Goal: Task Accomplishment & Management: Use online tool/utility

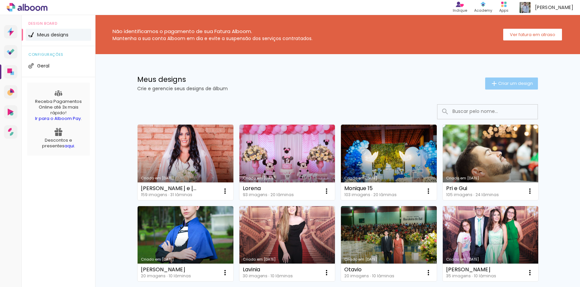
click at [508, 82] on span "Criar um design" at bounding box center [515, 83] width 35 height 4
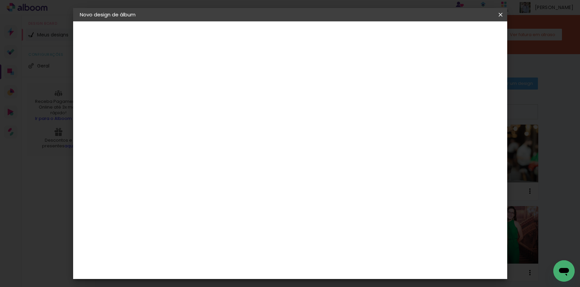
click at [189, 90] on input at bounding box center [189, 89] width 0 height 10
type input "[PERSON_NAME]"
type paper-input "[PERSON_NAME]"
click at [0, 0] on slot "Avançar" at bounding box center [0, 0] width 0 height 0
click at [314, 98] on paper-item "Tamanho Livre" at bounding box center [282, 101] width 64 height 15
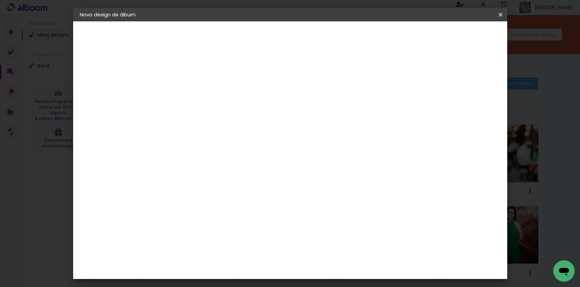
click at [0, 0] on slot "Avançar" at bounding box center [0, 0] width 0 height 0
click at [261, 103] on span "30" at bounding box center [261, 104] width 11 height 10
click at [329, 213] on input "60" at bounding box center [326, 215] width 17 height 10
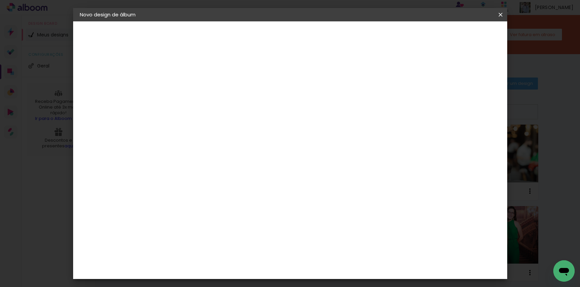
scroll to position [121, 0]
type input "40"
type paper-input "40"
click at [433, 37] on span "Iniciar design" at bounding box center [417, 35] width 30 height 5
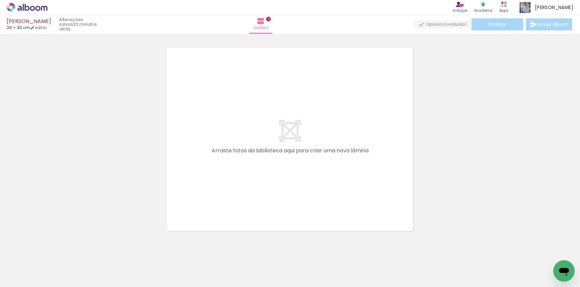
click at [54, 251] on iron-icon at bounding box center [52, 250] width 7 height 7
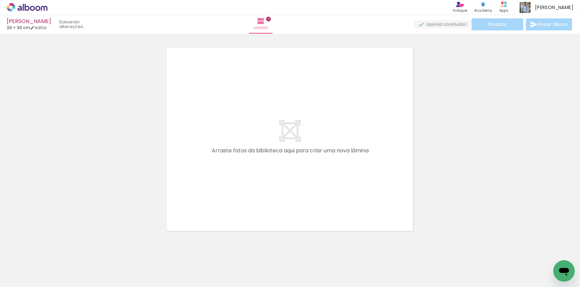
click at [54, 251] on iron-icon at bounding box center [52, 250] width 7 height 7
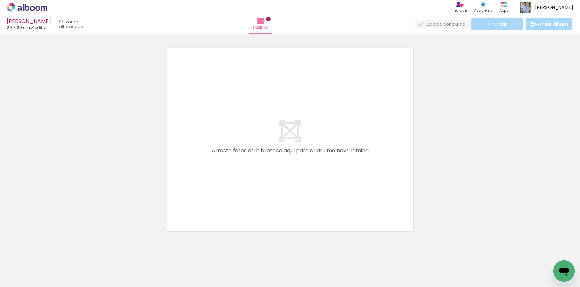
click at [54, 251] on iron-icon at bounding box center [52, 250] width 7 height 7
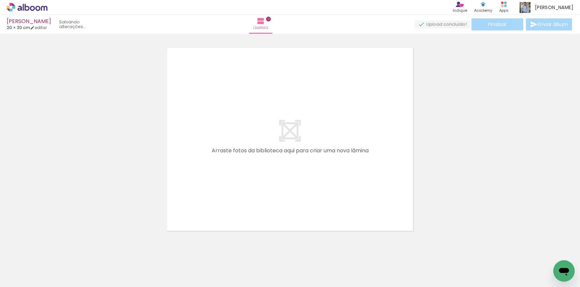
click at [54, 251] on iron-icon at bounding box center [52, 250] width 7 height 7
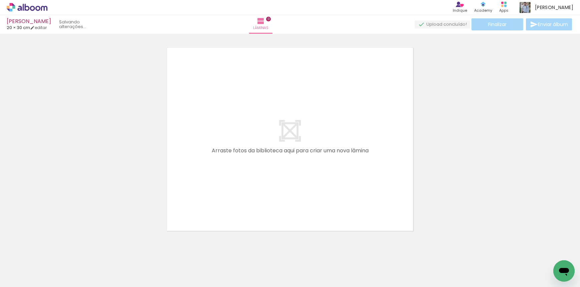
click at [54, 251] on iron-icon at bounding box center [52, 250] width 7 height 7
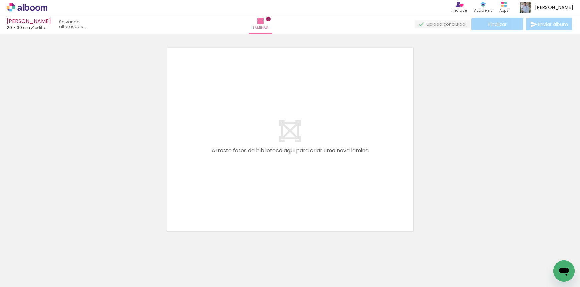
click at [54, 251] on iron-icon at bounding box center [52, 250] width 7 height 7
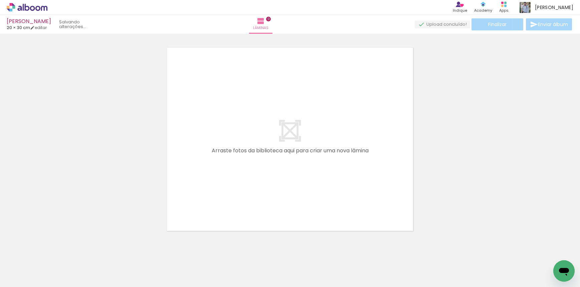
click at [54, 251] on iron-icon at bounding box center [52, 250] width 7 height 7
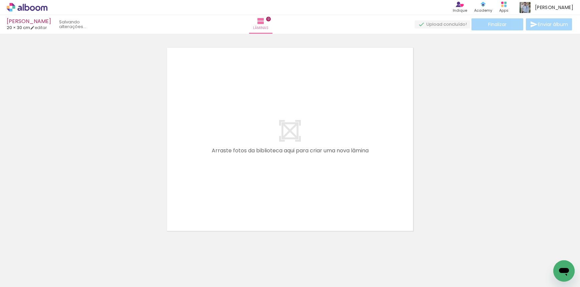
click at [54, 251] on iron-icon at bounding box center [52, 250] width 7 height 7
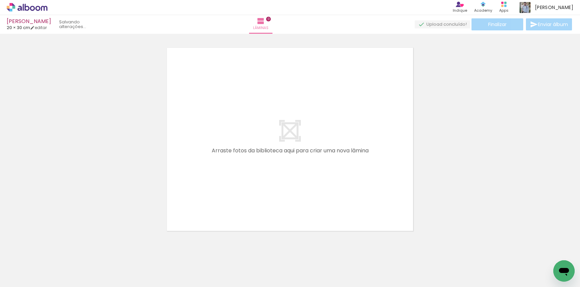
click at [54, 251] on iron-icon at bounding box center [52, 250] width 7 height 7
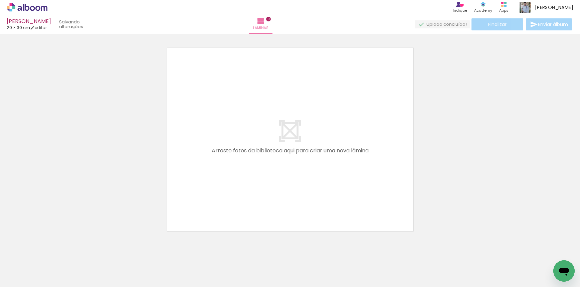
click at [54, 251] on iron-icon at bounding box center [52, 250] width 7 height 7
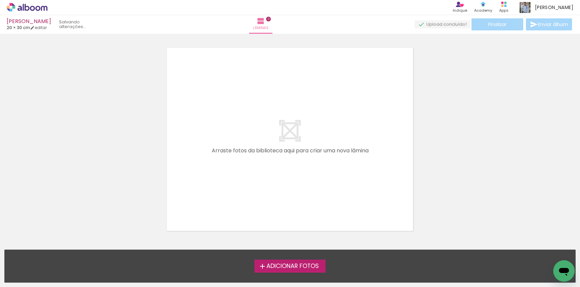
click at [54, 251] on div "Adicionar Fotos Solte suas fotos aqui..." at bounding box center [290, 266] width 570 height 32
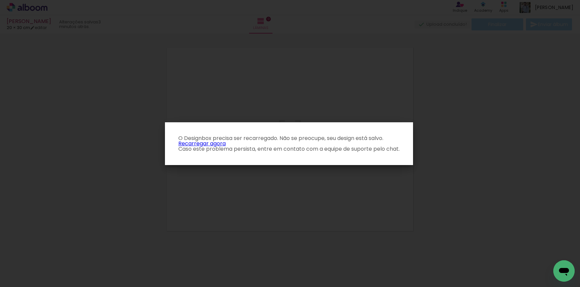
click at [206, 143] on link "Recarregar agora" at bounding box center [201, 143] width 47 height 8
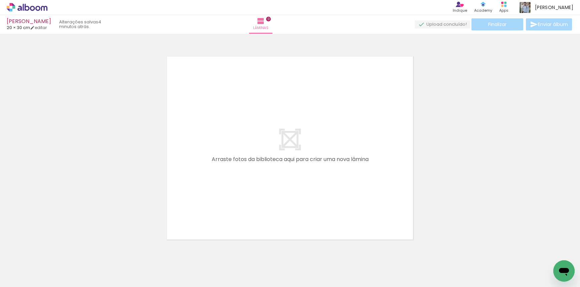
scroll to position [0, 1196]
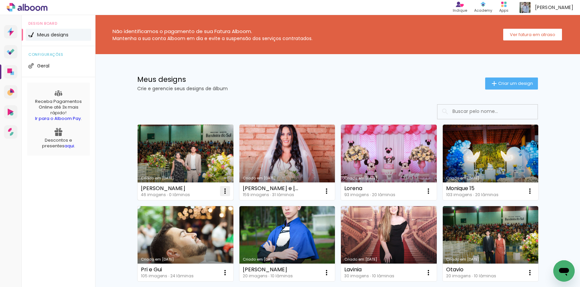
click at [222, 189] on iron-icon at bounding box center [225, 191] width 8 height 8
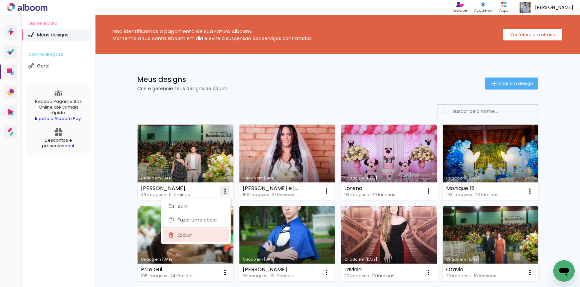
click at [182, 235] on span "Excluir" at bounding box center [185, 235] width 14 height 5
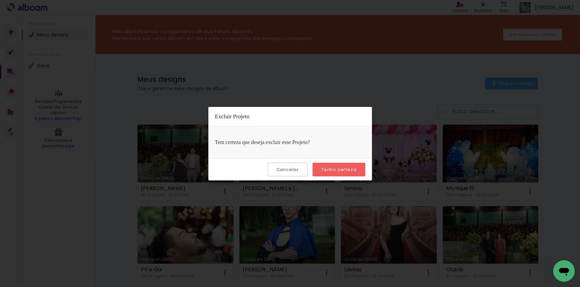
click at [0, 0] on slot "Tenho certeza" at bounding box center [0, 0] width 0 height 0
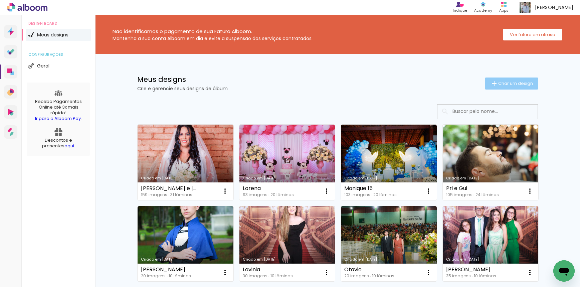
click at [520, 81] on span "Criar um design" at bounding box center [515, 83] width 35 height 4
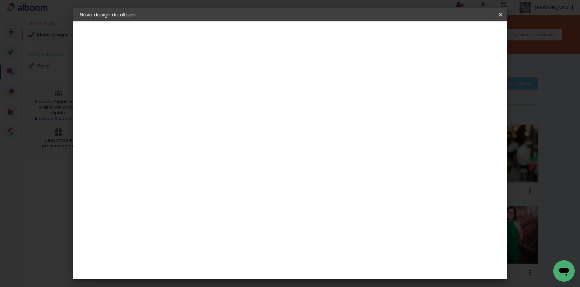
click at [189, 89] on input at bounding box center [189, 89] width 0 height 10
type input "[PERSON_NAME]"
type paper-input "[PERSON_NAME]"
click at [257, 38] on paper-button "Avançar" at bounding box center [241, 35] width 33 height 11
click at [314, 94] on paper-item "Tamanho Livre" at bounding box center [282, 101] width 64 height 15
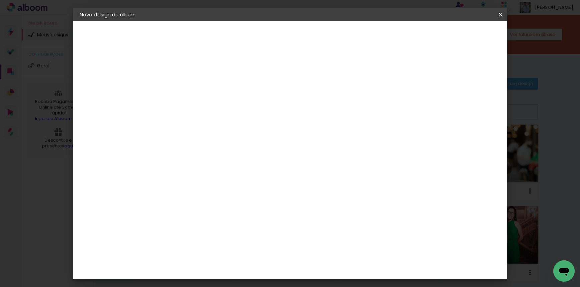
click at [0, 0] on slot "Avançar" at bounding box center [0, 0] width 0 height 0
click at [329, 250] on input "60" at bounding box center [326, 249] width 17 height 10
type input "40"
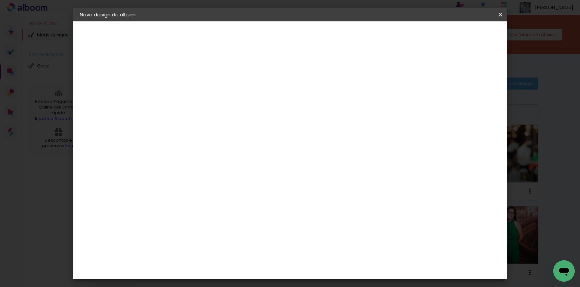
type paper-input "40"
click at [433, 38] on span "Iniciar design" at bounding box center [417, 35] width 30 height 5
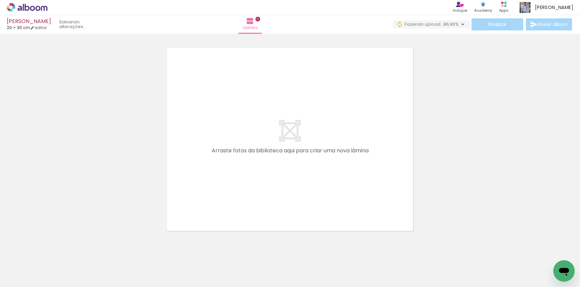
scroll to position [0, 337]
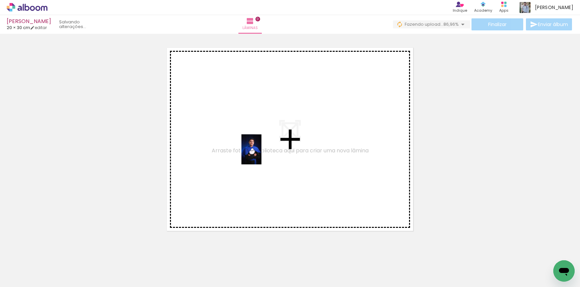
drag, startPoint x: 480, startPoint y: 267, endPoint x: 207, endPoint y: 150, distance: 297.5
click at [207, 150] on quentale-workspace at bounding box center [290, 143] width 580 height 287
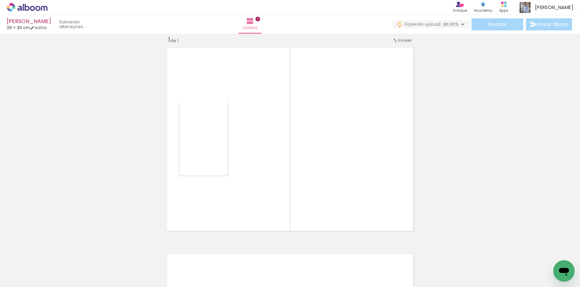
scroll to position [9, 0]
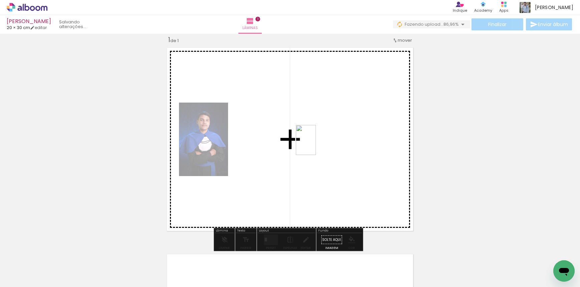
drag, startPoint x: 516, startPoint y: 265, endPoint x: 316, endPoint y: 145, distance: 233.9
click at [316, 145] on quentale-workspace at bounding box center [290, 143] width 580 height 287
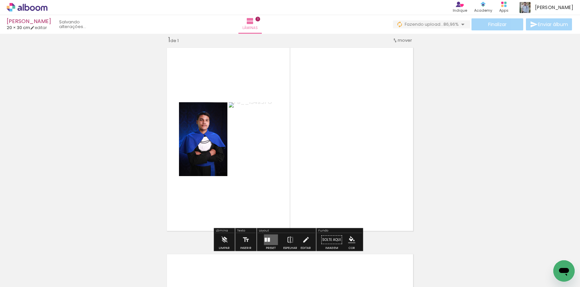
click at [267, 235] on quentale-layouter at bounding box center [271, 239] width 14 height 11
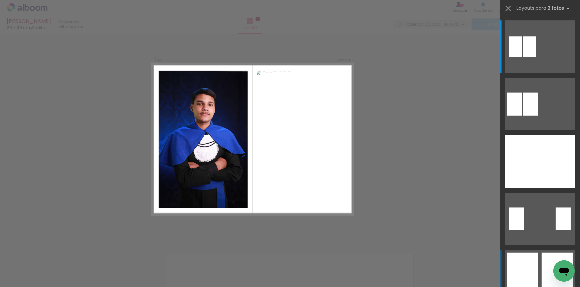
click at [522, 57] on div at bounding box center [514, 46] width 13 height 20
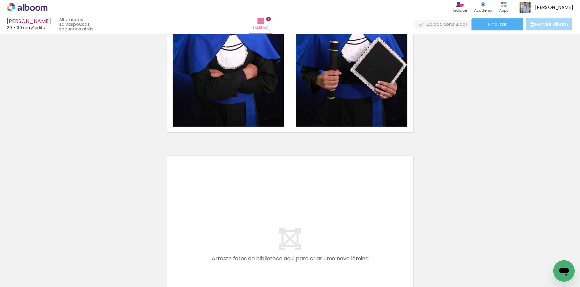
scroll to position [142, 0]
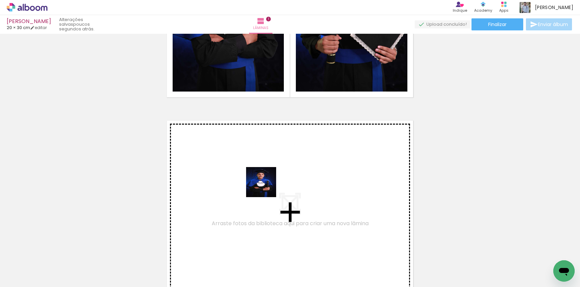
drag, startPoint x: 550, startPoint y: 258, endPoint x: 208, endPoint y: 171, distance: 352.3
click at [208, 171] on quentale-workspace at bounding box center [290, 143] width 580 height 287
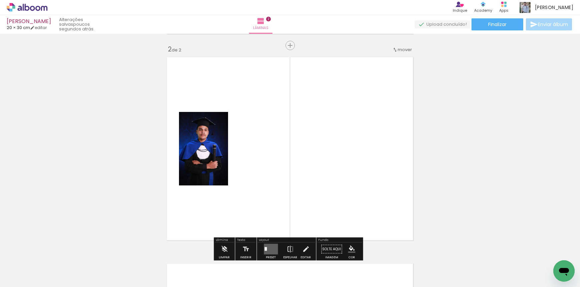
scroll to position [215, 0]
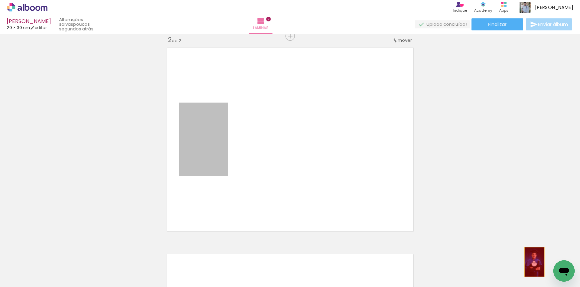
drag, startPoint x: 210, startPoint y: 149, endPoint x: 538, endPoint y: 266, distance: 348.5
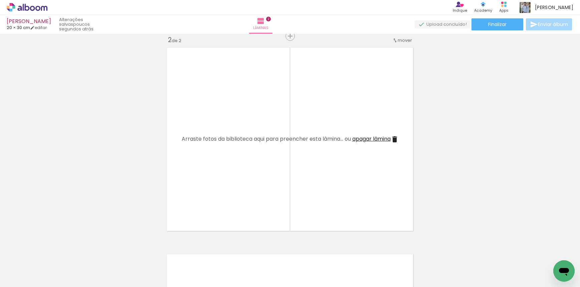
click at [345, 281] on quentale-thumb at bounding box center [327, 264] width 37 height 38
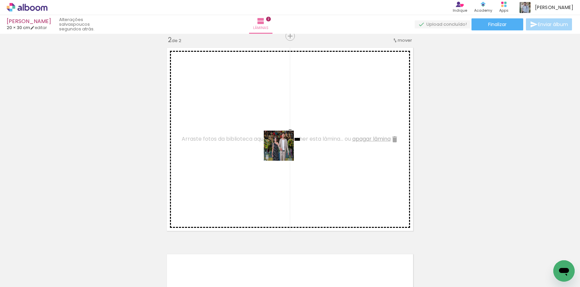
drag, startPoint x: 345, startPoint y: 226, endPoint x: 356, endPoint y: 217, distance: 14.4
click at [261, 129] on quentale-workspace at bounding box center [290, 143] width 580 height 287
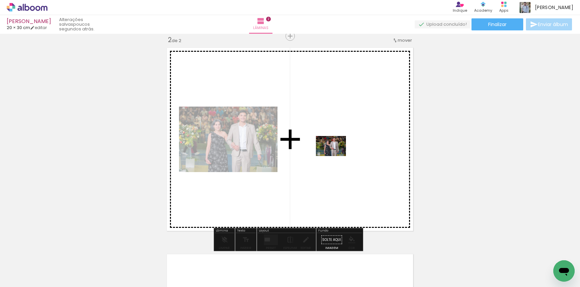
drag, startPoint x: 414, startPoint y: 274, endPoint x: 336, endPoint y: 156, distance: 142.2
click at [336, 156] on quentale-workspace at bounding box center [290, 143] width 580 height 287
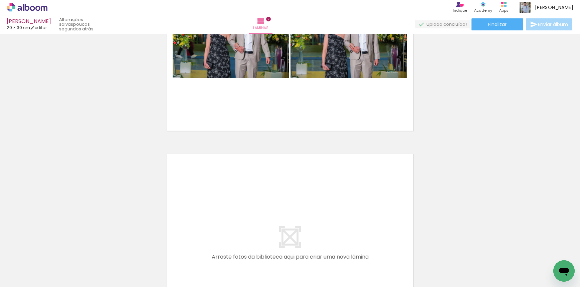
scroll to position [0, 0]
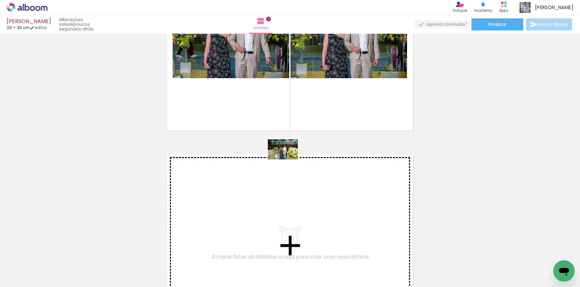
drag, startPoint x: 73, startPoint y: 262, endPoint x: 288, endPoint y: 159, distance: 237.4
click at [288, 159] on quentale-workspace at bounding box center [290, 143] width 580 height 287
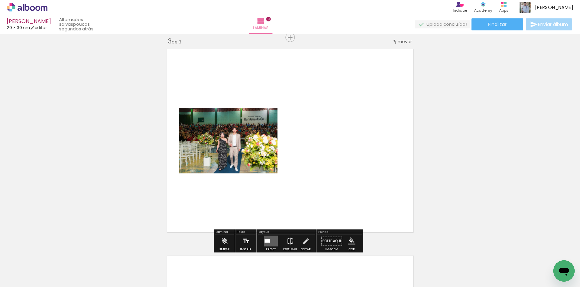
scroll to position [421, 0]
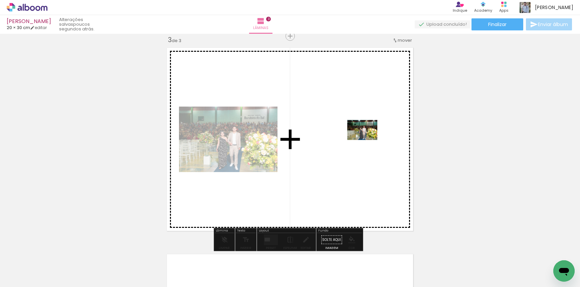
drag, startPoint x: 111, startPoint y: 269, endPoint x: 367, endPoint y: 140, distance: 286.5
click at [367, 140] on quentale-workspace at bounding box center [290, 143] width 580 height 287
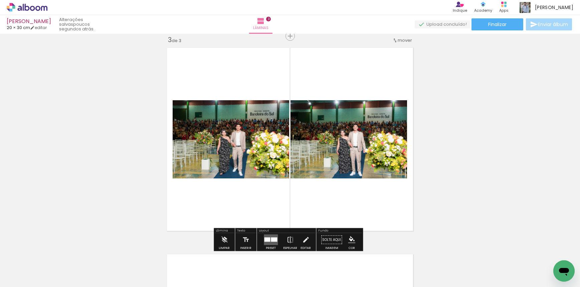
click at [266, 239] on div at bounding box center [267, 239] width 6 height 4
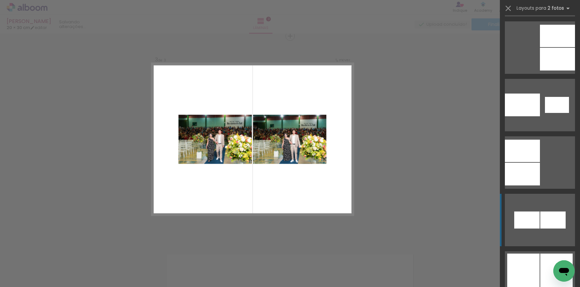
scroll to position [1034, 0]
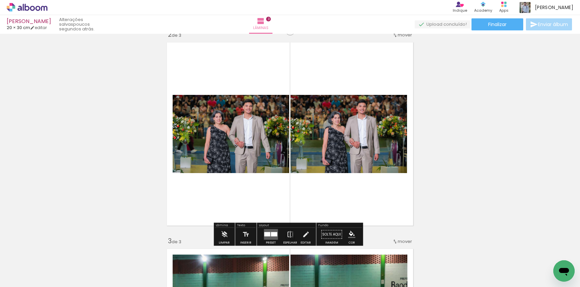
scroll to position [221, 0]
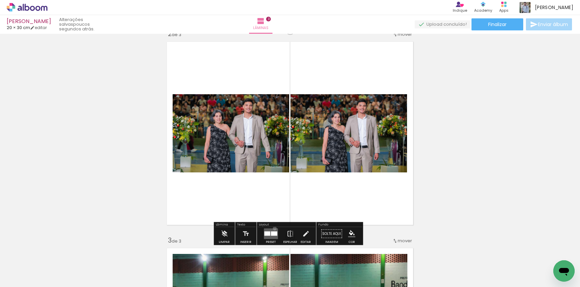
click at [273, 228] on quentale-layouter at bounding box center [271, 233] width 14 height 11
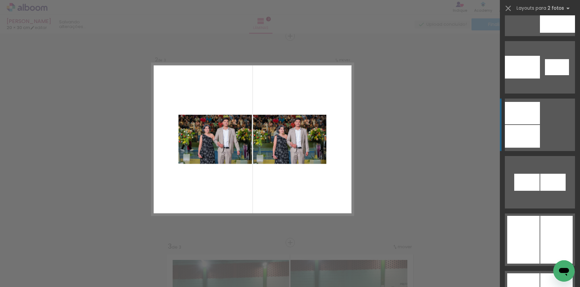
scroll to position [1168, 0]
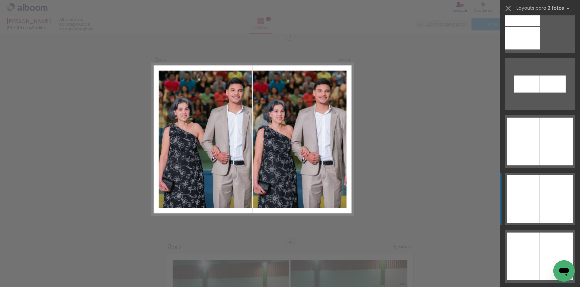
click at [530, 206] on div at bounding box center [523, 199] width 32 height 48
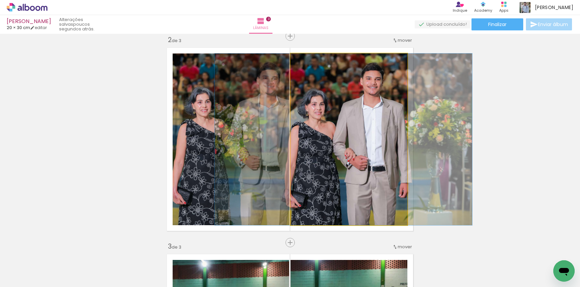
drag, startPoint x: 380, startPoint y: 129, endPoint x: 374, endPoint y: 128, distance: 5.3
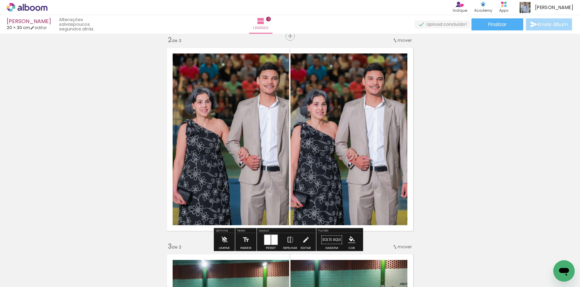
click at [271, 235] on div at bounding box center [274, 240] width 6 height 10
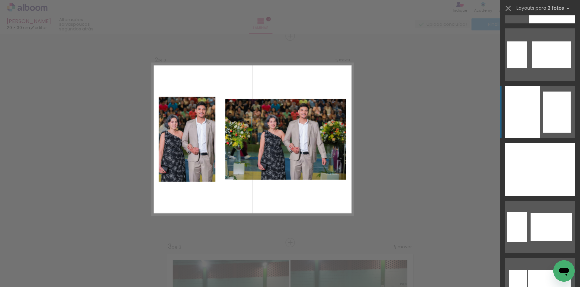
scroll to position [2354, 0]
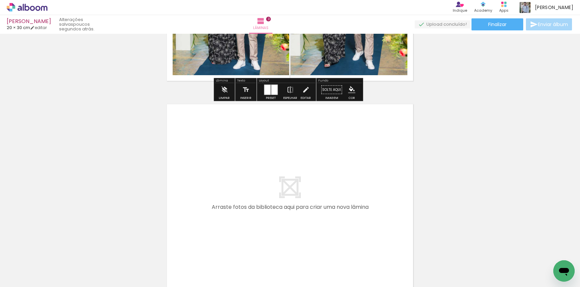
scroll to position [615, 0]
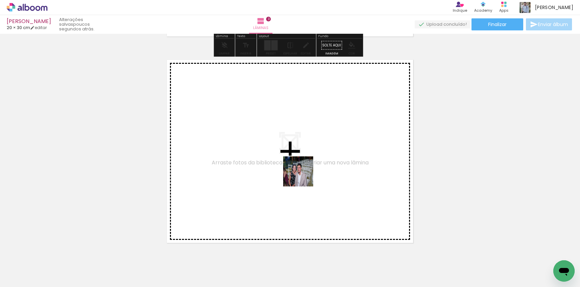
drag, startPoint x: 330, startPoint y: 265, endPoint x: 343, endPoint y: 250, distance: 19.4
click at [302, 175] on quentale-workspace at bounding box center [290, 143] width 580 height 287
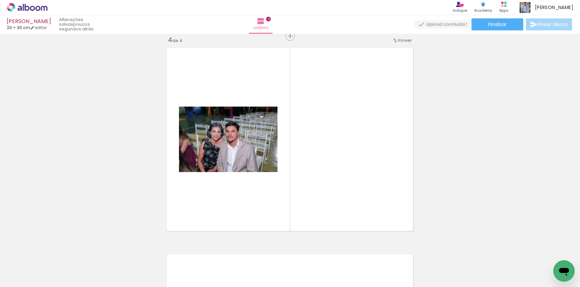
scroll to position [0, 337]
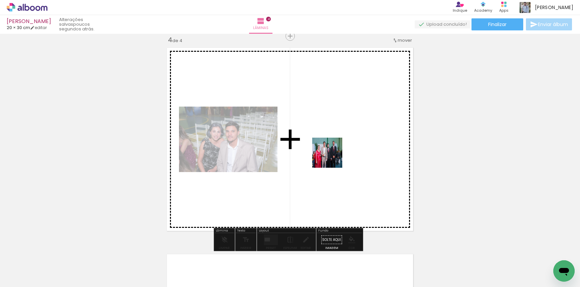
drag, startPoint x: 439, startPoint y: 262, endPoint x: 324, endPoint y: 146, distance: 163.3
click at [324, 146] on quentale-workspace at bounding box center [290, 143] width 580 height 287
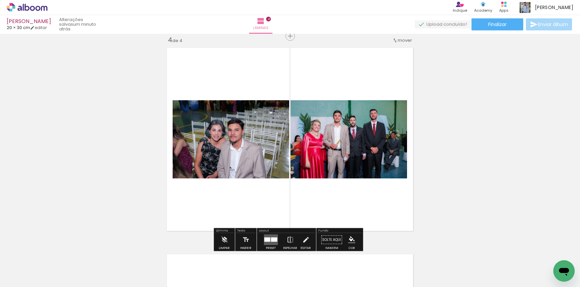
click at [266, 237] on div at bounding box center [267, 239] width 6 height 4
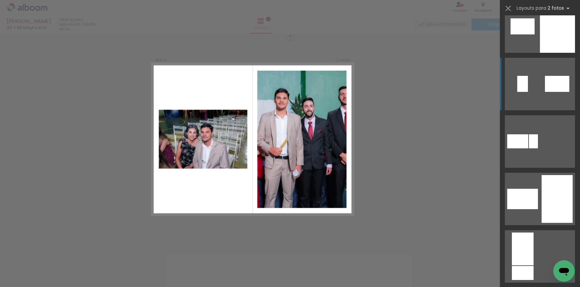
scroll to position [2703, 0]
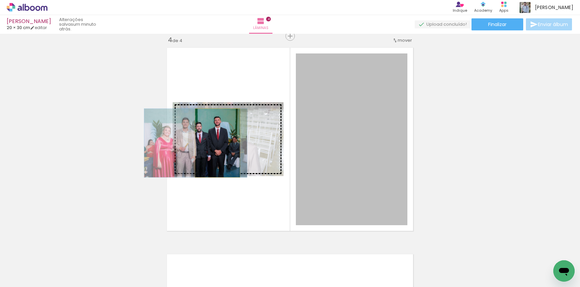
drag, startPoint x: 346, startPoint y: 140, endPoint x: 215, endPoint y: 143, distance: 130.8
click at [0, 0] on slot at bounding box center [0, 0] width 0 height 0
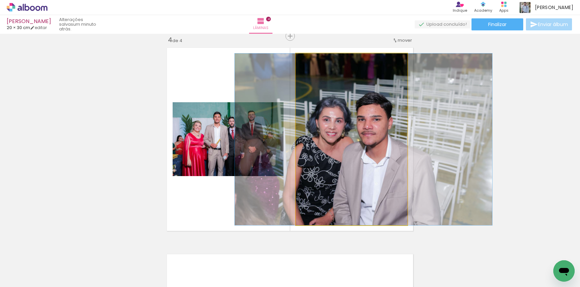
drag, startPoint x: 334, startPoint y: 152, endPoint x: 346, endPoint y: 137, distance: 19.0
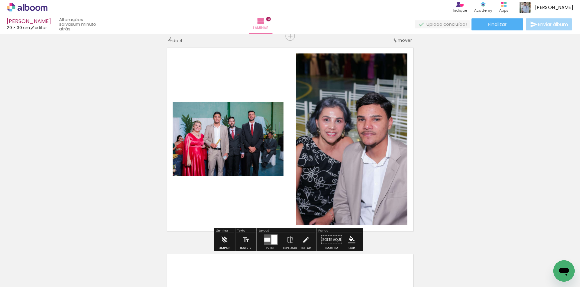
click at [228, 78] on quentale-layouter at bounding box center [289, 139] width 253 height 190
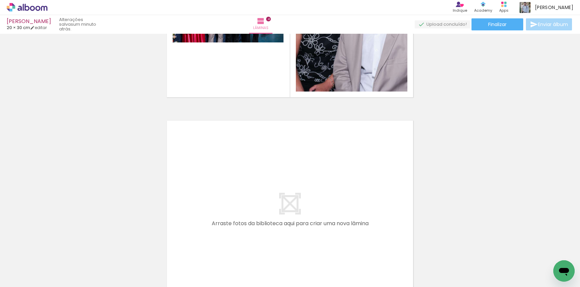
scroll to position [0, 0]
click at [342, 280] on quentale-thumb at bounding box center [328, 264] width 37 height 38
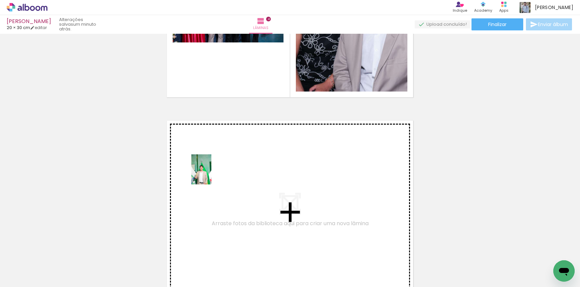
drag, startPoint x: 148, startPoint y: 260, endPoint x: 211, endPoint y: 174, distance: 106.7
click at [211, 174] on quentale-workspace at bounding box center [290, 143] width 580 height 287
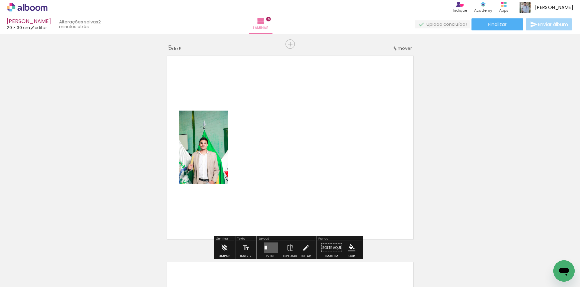
scroll to position [833, 0]
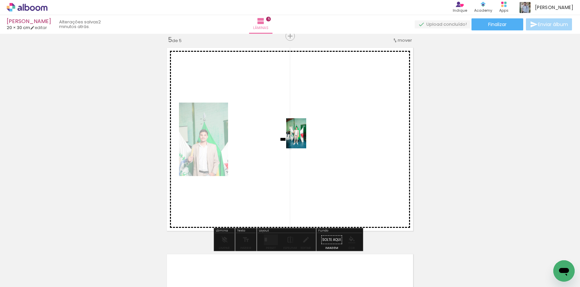
drag, startPoint x: 205, startPoint y: 242, endPoint x: 306, endPoint y: 138, distance: 144.9
click at [306, 138] on quentale-workspace at bounding box center [290, 143] width 580 height 287
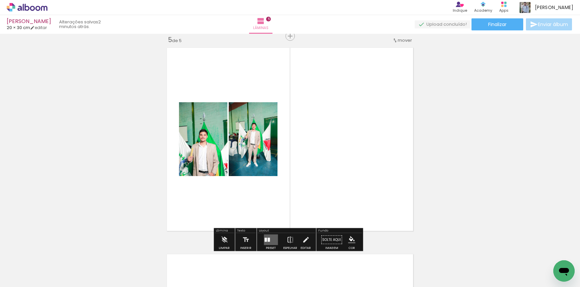
click at [270, 238] on quentale-layouter at bounding box center [271, 239] width 14 height 11
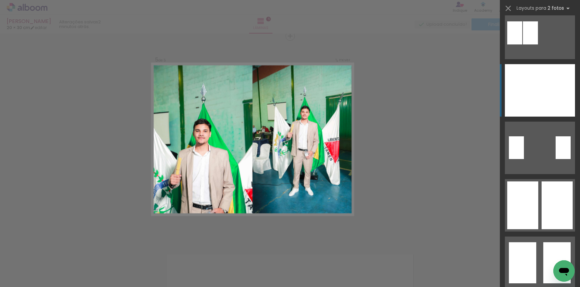
scroll to position [167, 0]
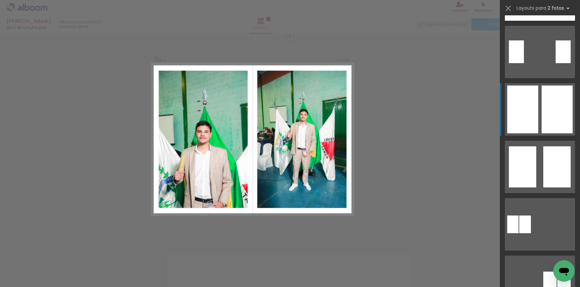
click at [542, 103] on div at bounding box center [556, 109] width 31 height 48
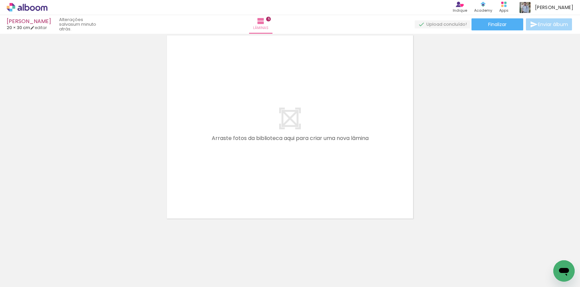
scroll to position [0, 122]
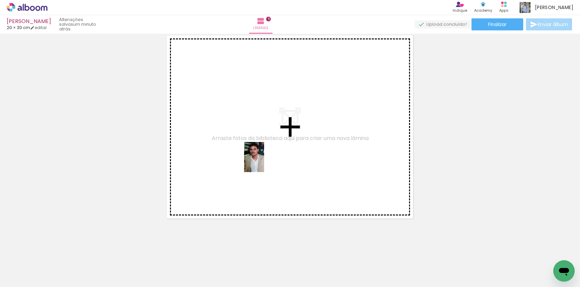
drag, startPoint x: 250, startPoint y: 267, endPoint x: 278, endPoint y: 176, distance: 95.1
click at [264, 161] on quentale-workspace at bounding box center [290, 143] width 580 height 287
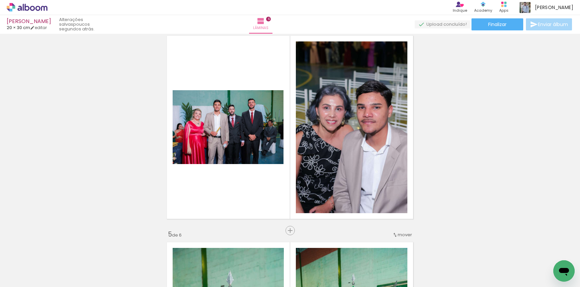
scroll to position [706, 0]
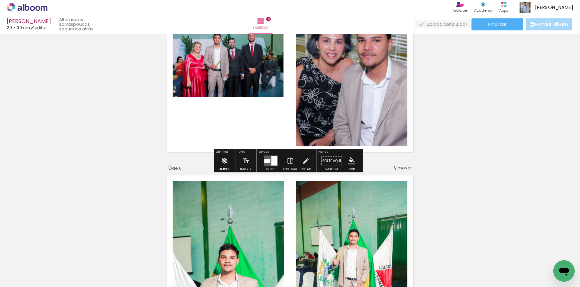
click at [289, 162] on iron-icon at bounding box center [289, 160] width 7 height 13
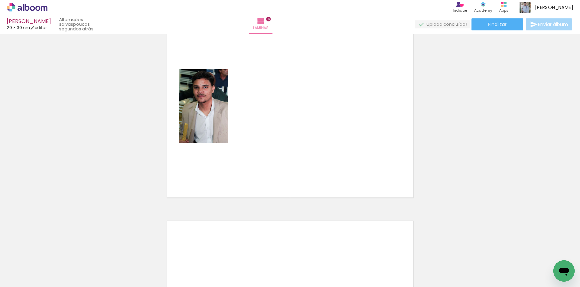
scroll to position [0, 0]
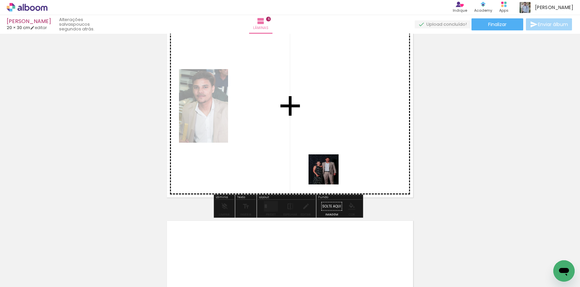
drag, startPoint x: 294, startPoint y: 272, endPoint x: 336, endPoint y: 96, distance: 180.2
click at [336, 96] on quentale-workspace at bounding box center [290, 143] width 580 height 287
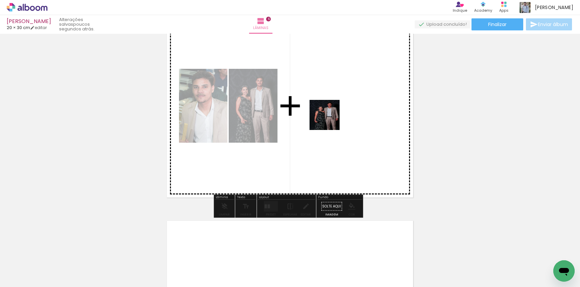
drag, startPoint x: 329, startPoint y: 271, endPoint x: 329, endPoint y: 113, distance: 158.5
click at [329, 113] on quentale-workspace at bounding box center [290, 143] width 580 height 287
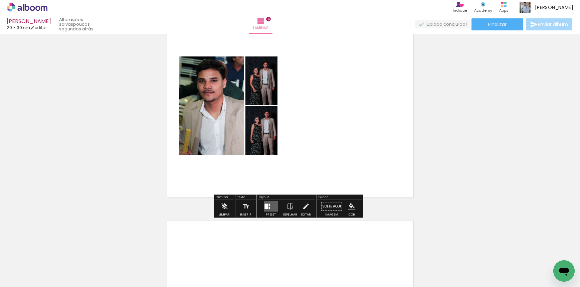
click at [268, 205] on div at bounding box center [268, 205] width 1 height 2
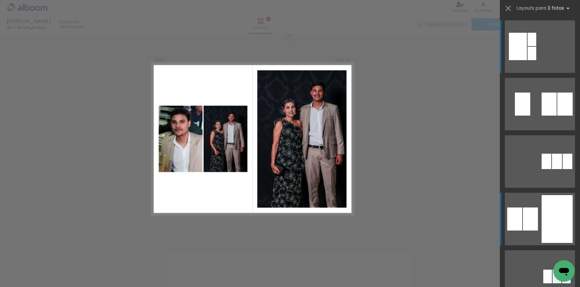
scroll to position [1040, 0]
click at [552, 269] on div at bounding box center [556, 276] width 9 height 14
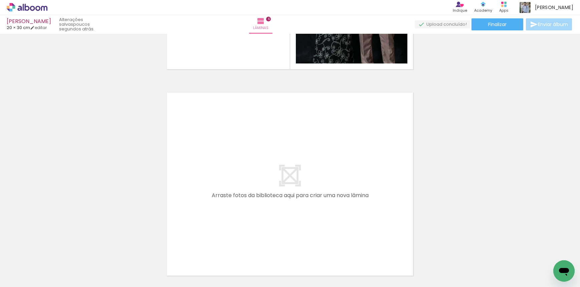
scroll to position [1258, 0]
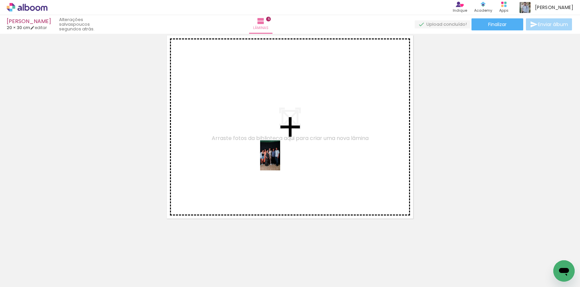
drag, startPoint x: 305, startPoint y: 266, endPoint x: 368, endPoint y: 261, distance: 63.0
click at [279, 155] on quentale-workspace at bounding box center [290, 143] width 580 height 287
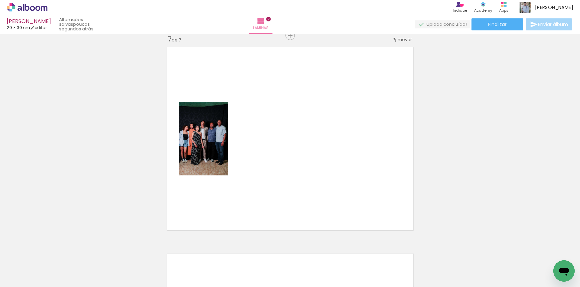
scroll to position [1246, 0]
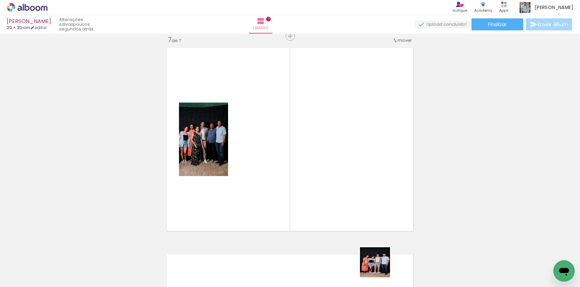
drag, startPoint x: 380, startPoint y: 269, endPoint x: 343, endPoint y: 243, distance: 45.2
click at [336, 162] on quentale-workspace at bounding box center [290, 143] width 580 height 287
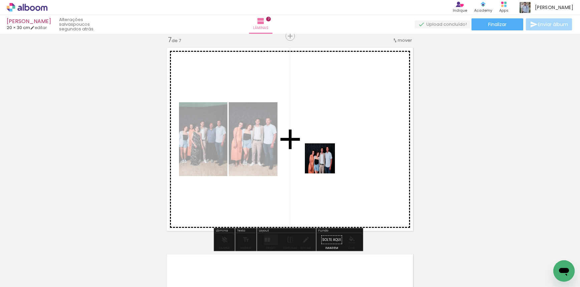
drag, startPoint x: 343, startPoint y: 267, endPoint x: 322, endPoint y: 164, distance: 105.2
click at [325, 160] on quentale-workspace at bounding box center [290, 143] width 580 height 287
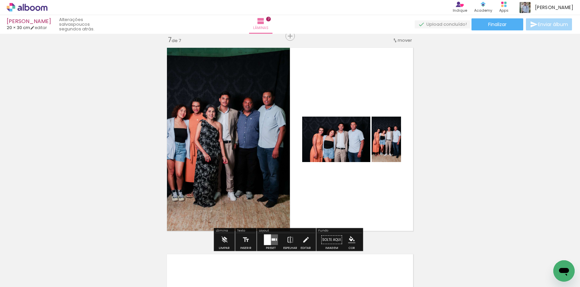
click at [272, 238] on div at bounding box center [273, 239] width 4 height 2
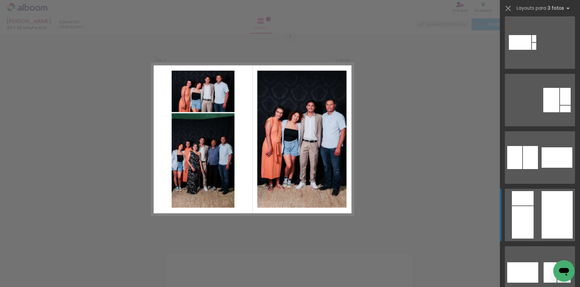
scroll to position [300, 0]
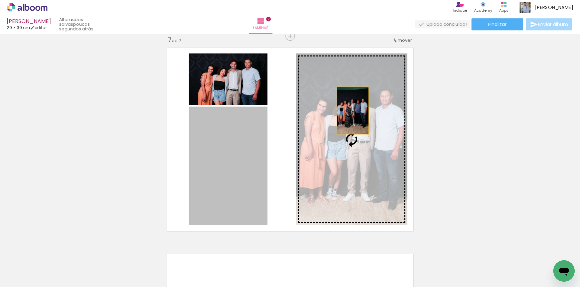
drag, startPoint x: 335, startPoint y: 122, endPoint x: 350, endPoint y: 110, distance: 19.5
click at [0, 0] on slot at bounding box center [0, 0] width 0 height 0
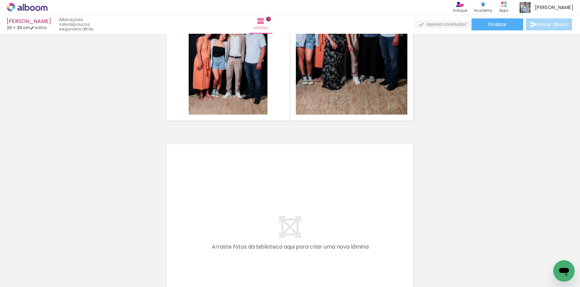
scroll to position [1379, 0]
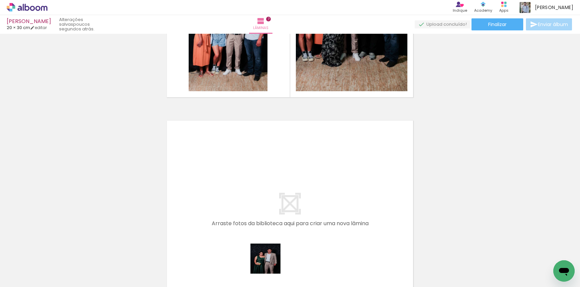
drag, startPoint x: 270, startPoint y: 263, endPoint x: 422, endPoint y: 267, distance: 151.5
click at [280, 195] on quentale-workspace at bounding box center [290, 143] width 580 height 287
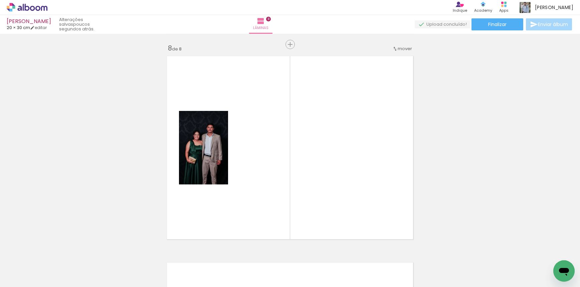
scroll to position [1452, 0]
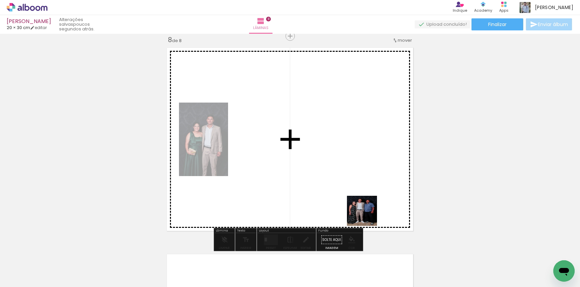
drag, startPoint x: 367, startPoint y: 216, endPoint x: 349, endPoint y: 169, distance: 49.4
click at [349, 169] on quentale-workspace at bounding box center [290, 143] width 580 height 287
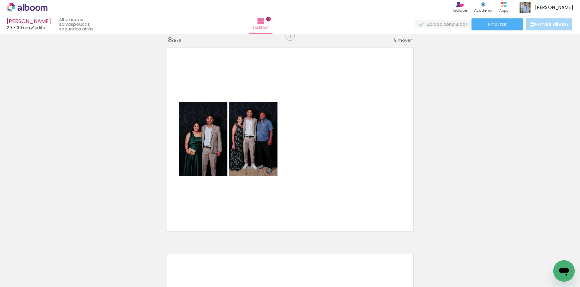
scroll to position [0, 337]
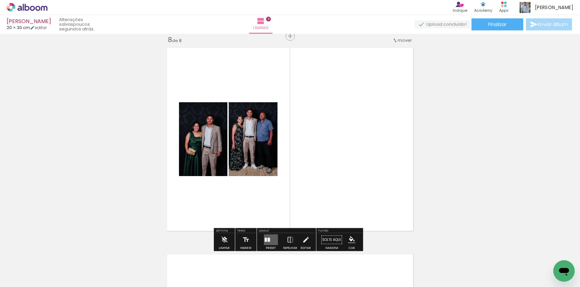
click at [273, 234] on quentale-layouter at bounding box center [271, 239] width 14 height 11
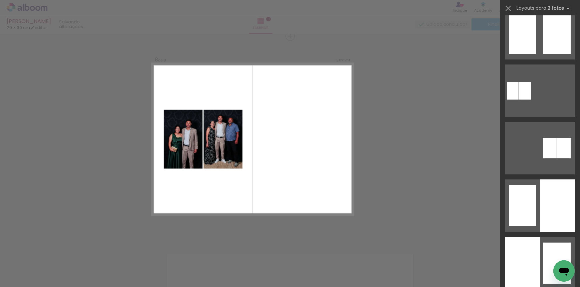
scroll to position [0, 0]
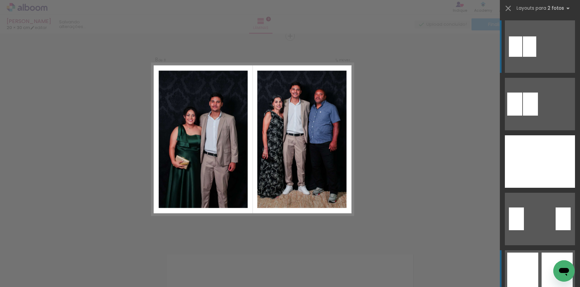
click at [533, 255] on div at bounding box center [522, 276] width 31 height 48
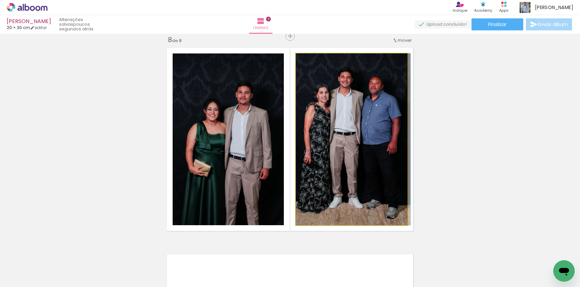
drag, startPoint x: 345, startPoint y: 153, endPoint x: 350, endPoint y: 155, distance: 5.7
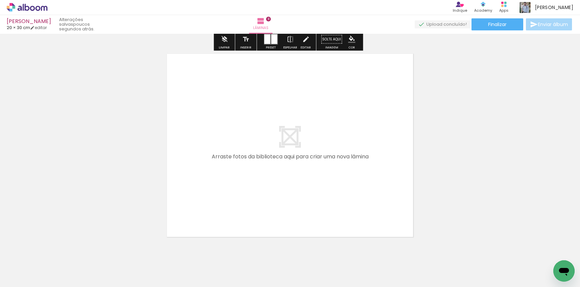
scroll to position [1671, 0]
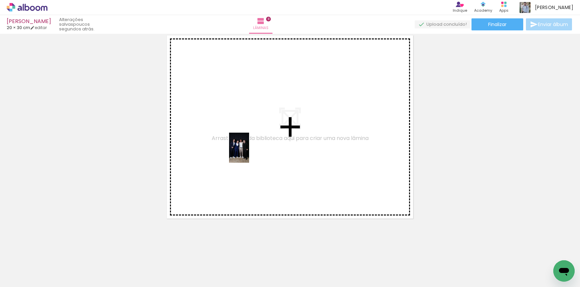
drag, startPoint x: 472, startPoint y: 256, endPoint x: 517, endPoint y: 248, distance: 45.4
click at [249, 152] on quentale-workspace at bounding box center [290, 143] width 580 height 287
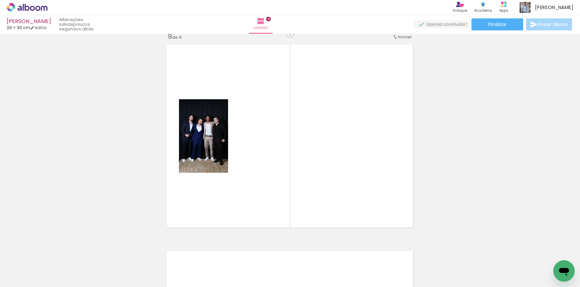
scroll to position [1658, 0]
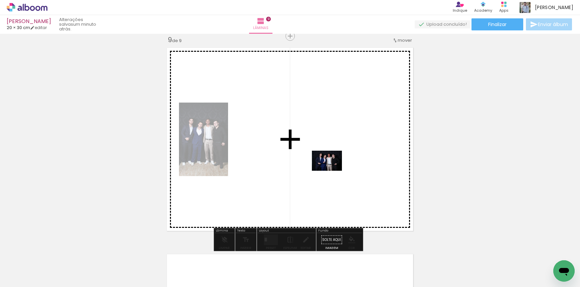
drag, startPoint x: 528, startPoint y: 263, endPoint x: 332, endPoint y: 170, distance: 217.3
click at [332, 170] on quentale-workspace at bounding box center [290, 143] width 580 height 287
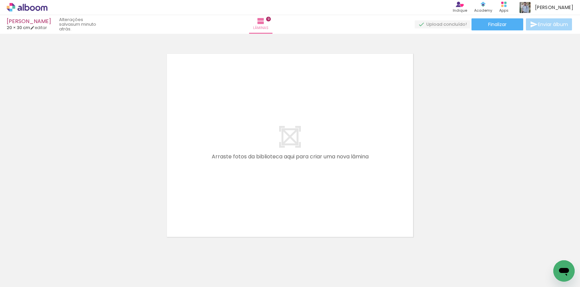
scroll to position [0, 0]
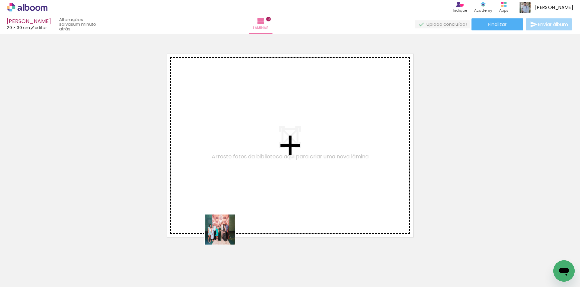
drag, startPoint x: 225, startPoint y: 234, endPoint x: 254, endPoint y: 251, distance: 33.5
click at [236, 179] on quentale-workspace at bounding box center [290, 143] width 580 height 287
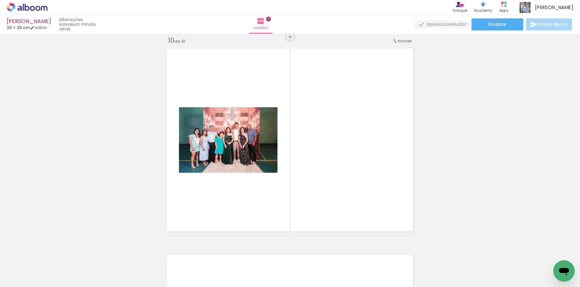
scroll to position [1864, 0]
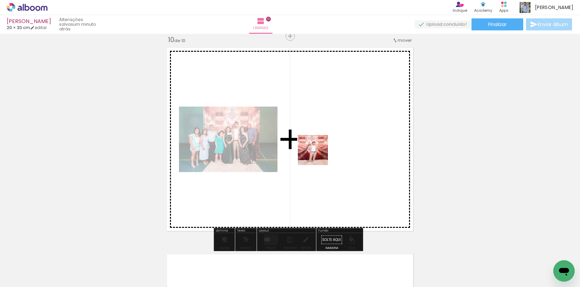
drag, startPoint x: 258, startPoint y: 268, endPoint x: 318, endPoint y: 148, distance: 133.4
click at [318, 148] on quentale-workspace at bounding box center [290, 143] width 580 height 287
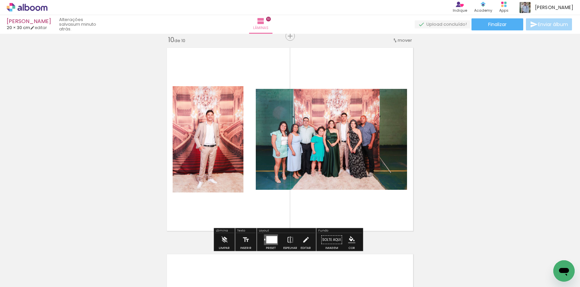
scroll to position [0, 337]
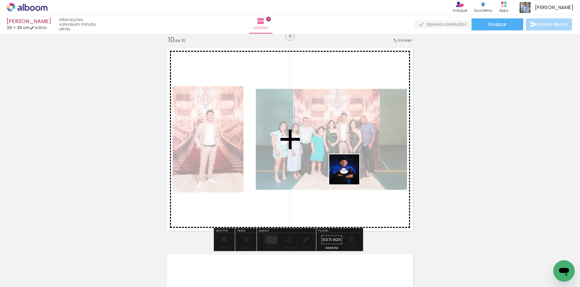
drag, startPoint x: 487, startPoint y: 238, endPoint x: 312, endPoint y: 154, distance: 194.3
click at [312, 154] on quentale-workspace at bounding box center [290, 143] width 580 height 287
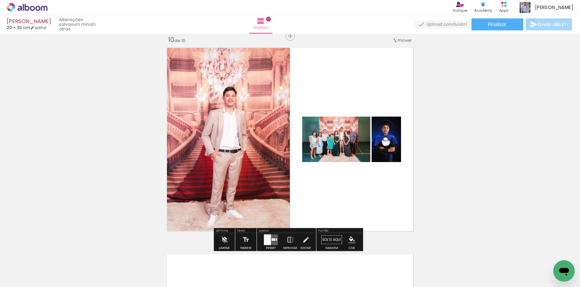
click at [269, 241] on div at bounding box center [267, 239] width 7 height 11
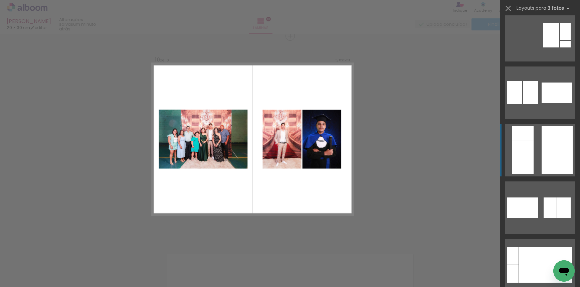
scroll to position [300, 0]
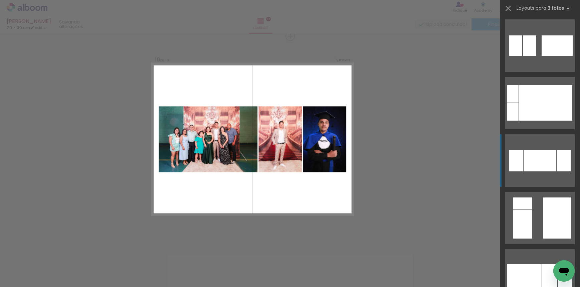
scroll to position [901, 0]
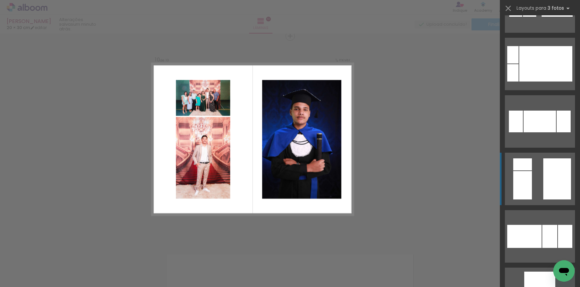
click at [518, 81] on div at bounding box center [512, 72] width 11 height 17
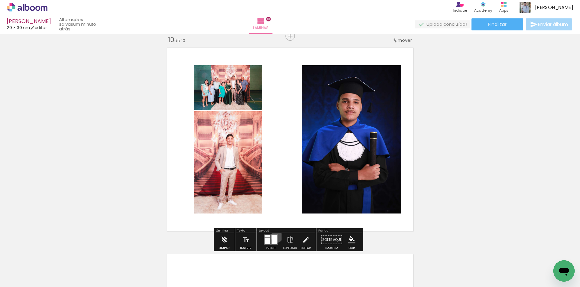
click at [275, 236] on div at bounding box center [273, 239] width 5 height 9
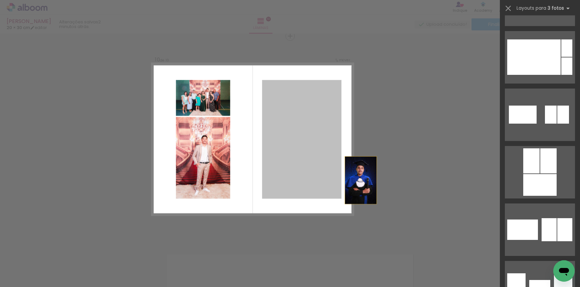
scroll to position [1033, 0]
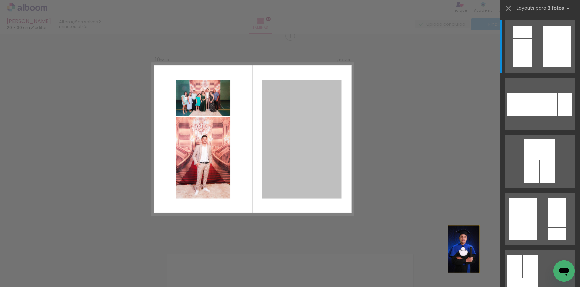
drag, startPoint x: 306, startPoint y: 131, endPoint x: 501, endPoint y: 276, distance: 243.4
click at [501, 276] on quentale-workspace at bounding box center [290, 143] width 580 height 287
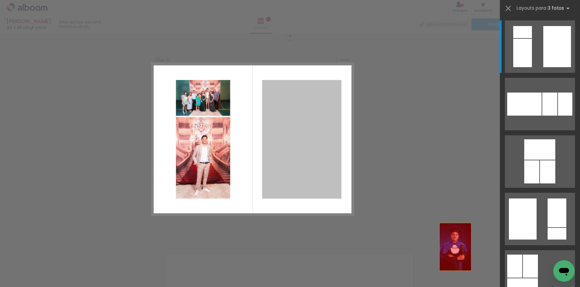
drag, startPoint x: 287, startPoint y: 150, endPoint x: 491, endPoint y: 273, distance: 238.0
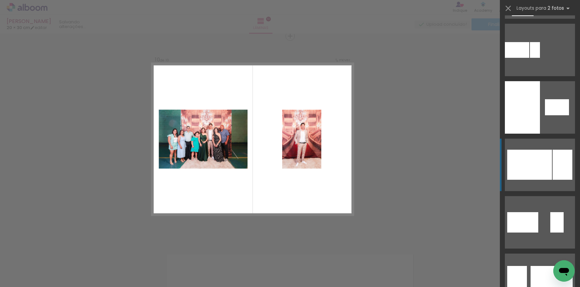
scroll to position [467, 0]
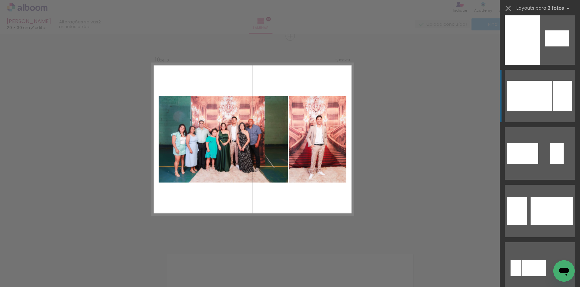
click at [533, 102] on div at bounding box center [529, 96] width 45 height 30
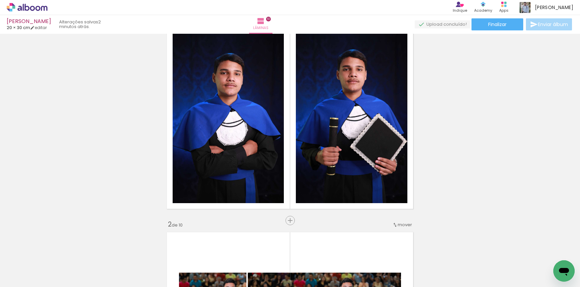
scroll to position [0, 0]
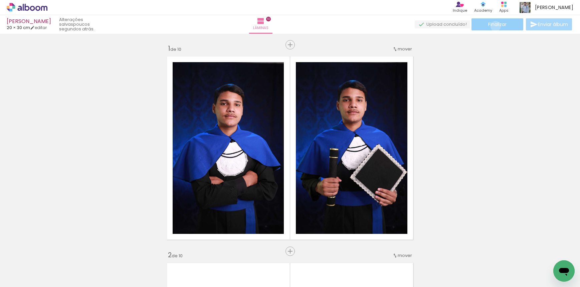
click at [493, 26] on span "Finalizar" at bounding box center [497, 24] width 18 height 5
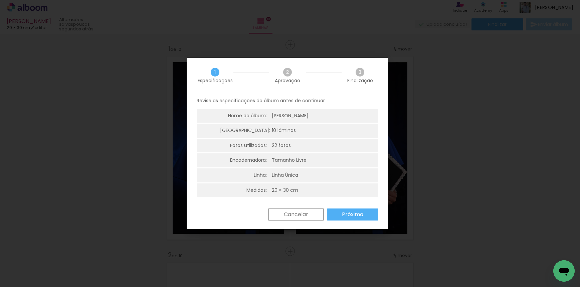
click at [0, 0] on slot "Próximo" at bounding box center [0, 0] width 0 height 0
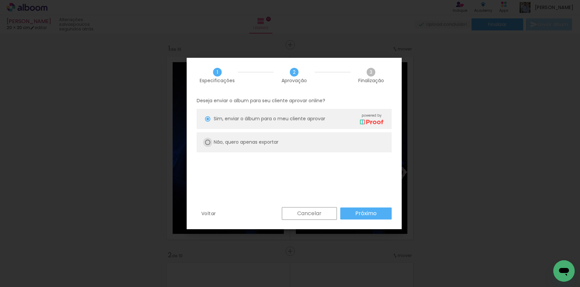
click at [209, 121] on div at bounding box center [207, 118] width 5 height 5
type paper-radio-button "on"
click at [0, 0] on slot "Próximo" at bounding box center [0, 0] width 0 height 0
type input "Alta, 300 DPI"
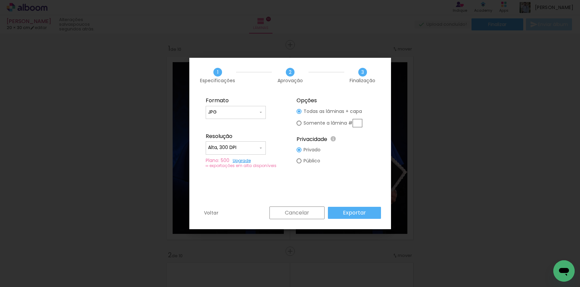
click at [0, 0] on slot "Exportar" at bounding box center [0, 0] width 0 height 0
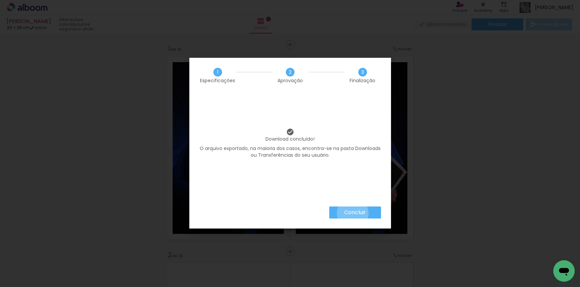
click at [0, 0] on slot "Concluir" at bounding box center [0, 0] width 0 height 0
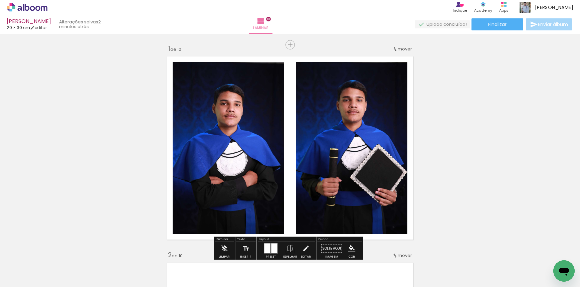
scroll to position [0, 337]
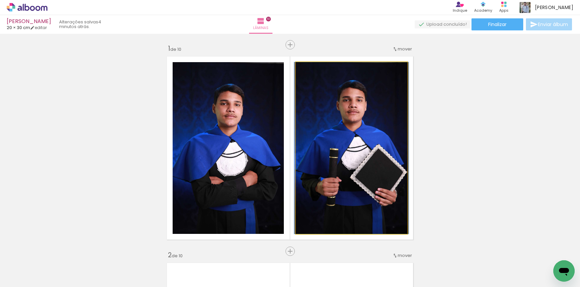
click at [345, 131] on quentale-photo at bounding box center [351, 147] width 111 height 171
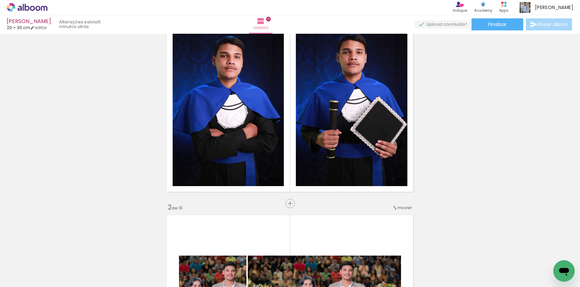
scroll to position [0, 0]
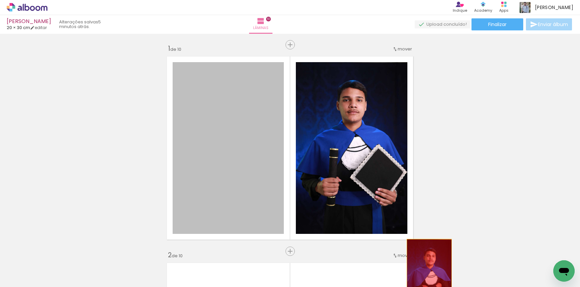
drag, startPoint x: 228, startPoint y: 142, endPoint x: 426, endPoint y: 273, distance: 237.7
click at [426, 273] on quentale-workspace at bounding box center [290, 143] width 580 height 287
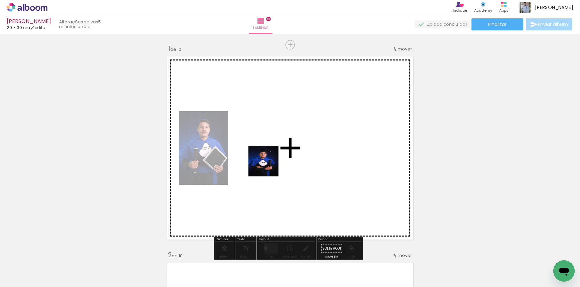
drag, startPoint x: 552, startPoint y: 258, endPoint x: 262, endPoint y: 161, distance: 305.9
click at [262, 161] on quentale-workspace at bounding box center [290, 143] width 580 height 287
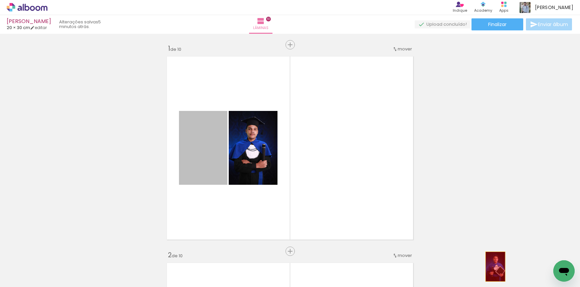
drag, startPoint x: 200, startPoint y: 156, endPoint x: 492, endPoint y: 266, distance: 312.3
click at [492, 266] on quentale-workspace at bounding box center [290, 143] width 580 height 287
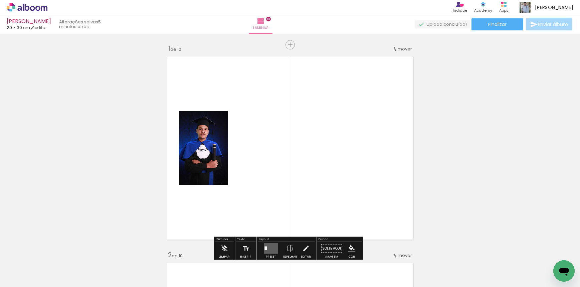
click at [274, 243] on quentale-layouter at bounding box center [271, 248] width 14 height 11
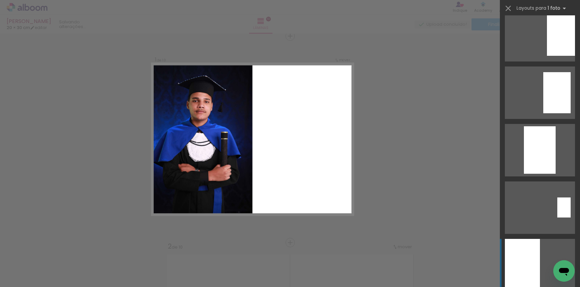
scroll to position [234, 0]
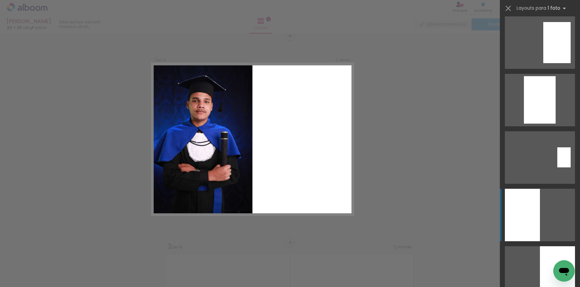
click at [527, 216] on div at bounding box center [521, 215] width 35 height 52
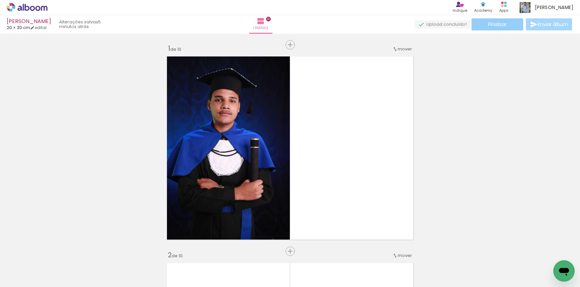
click at [481, 23] on paper-button "Finalizar" at bounding box center [497, 24] width 52 height 12
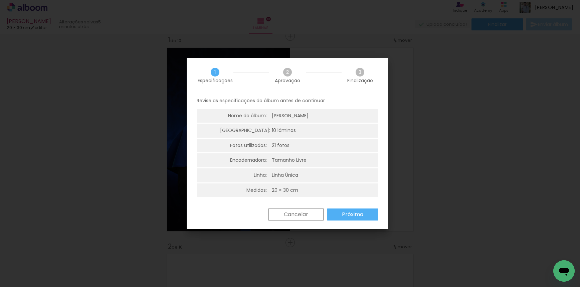
scroll to position [0, 337]
click at [0, 0] on slot "Próximo" at bounding box center [0, 0] width 0 height 0
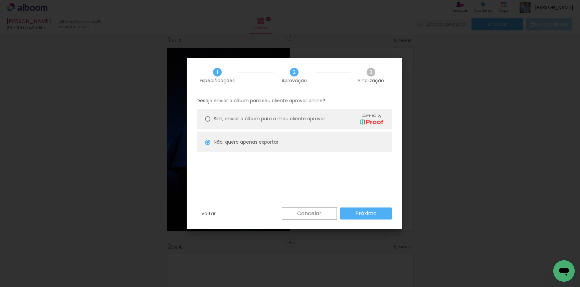
click at [0, 0] on slot "Próximo" at bounding box center [0, 0] width 0 height 0
type input "Alta, 300 DPI"
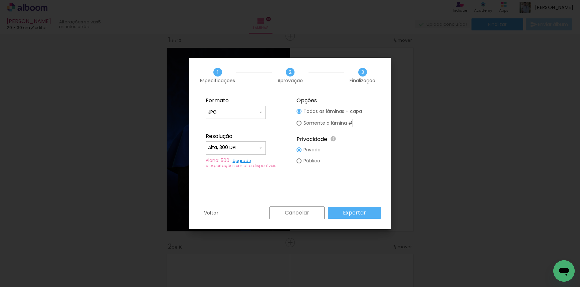
click at [0, 0] on slot "Exportar" at bounding box center [0, 0] width 0 height 0
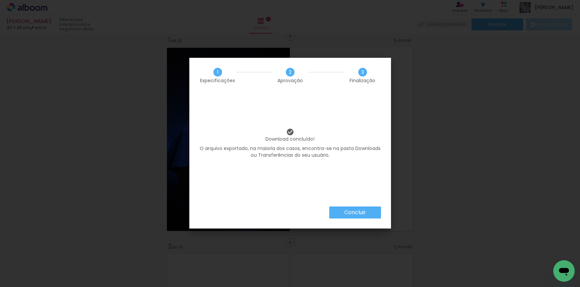
click at [0, 0] on slot "Concluir" at bounding box center [0, 0] width 0 height 0
